Goal: Task Accomplishment & Management: Use online tool/utility

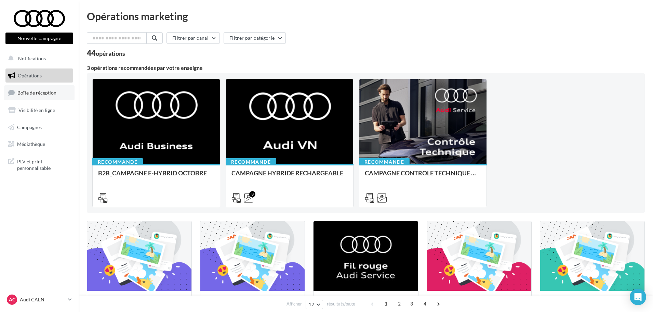
click at [51, 89] on link "Boîte de réception" at bounding box center [39, 92] width 70 height 15
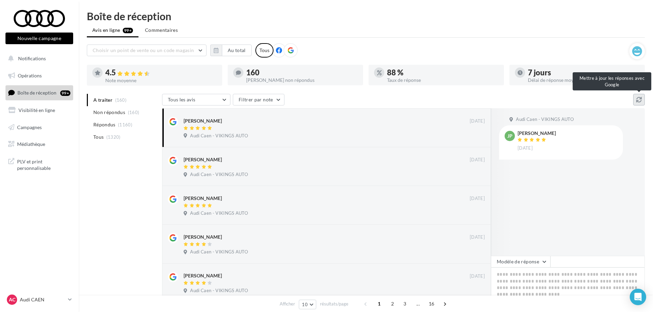
click at [639, 99] on icon at bounding box center [638, 99] width 5 height 5
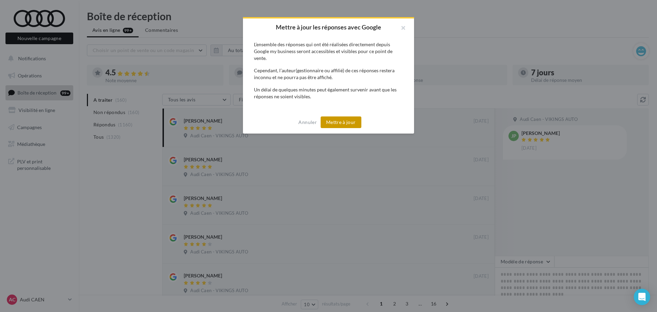
click at [342, 124] on button "Mettre à jour" at bounding box center [340, 122] width 41 height 12
